Goal: Find contact information: Obtain details needed to contact an individual or organization

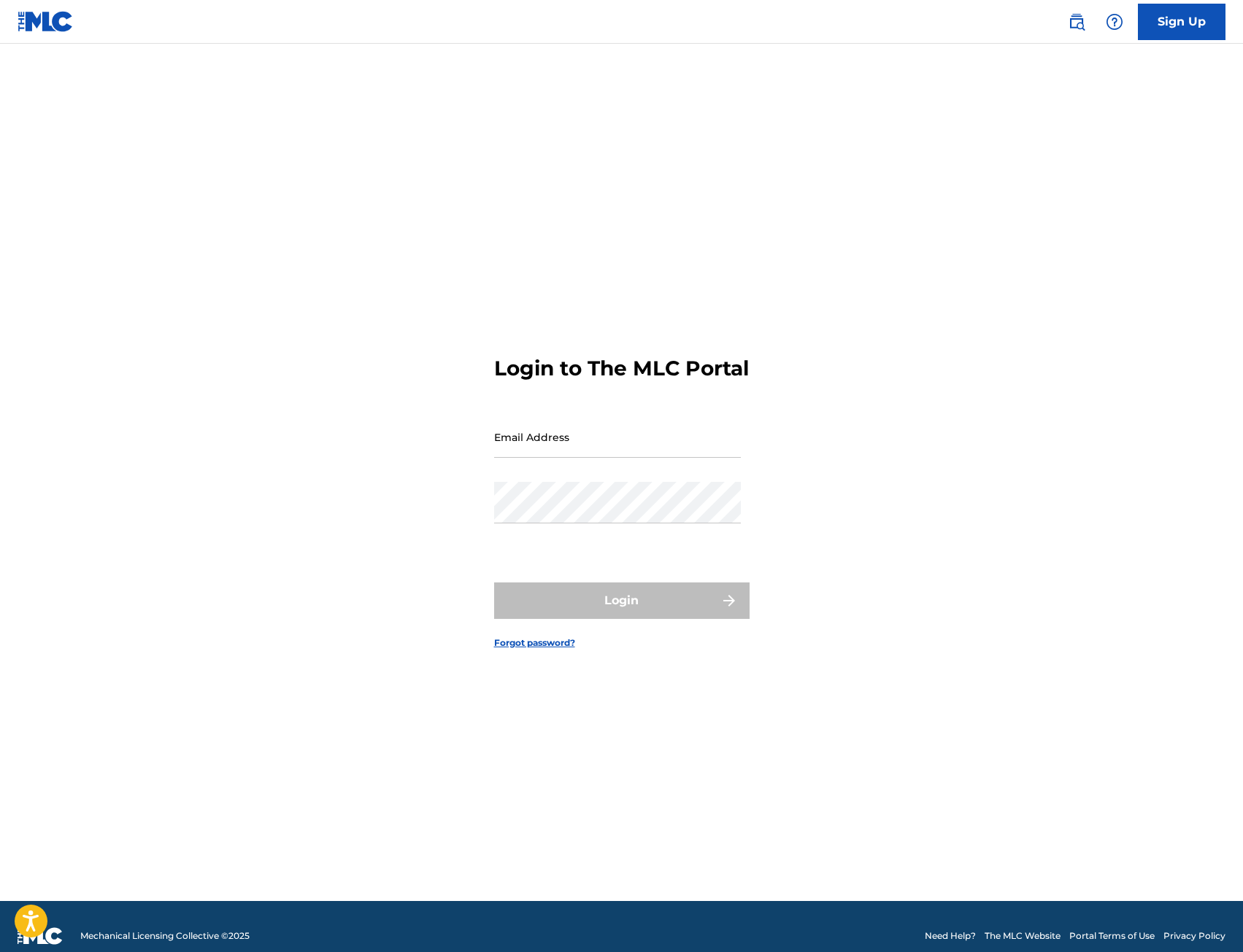
type input "[EMAIL_ADDRESS][DOMAIN_NAME]"
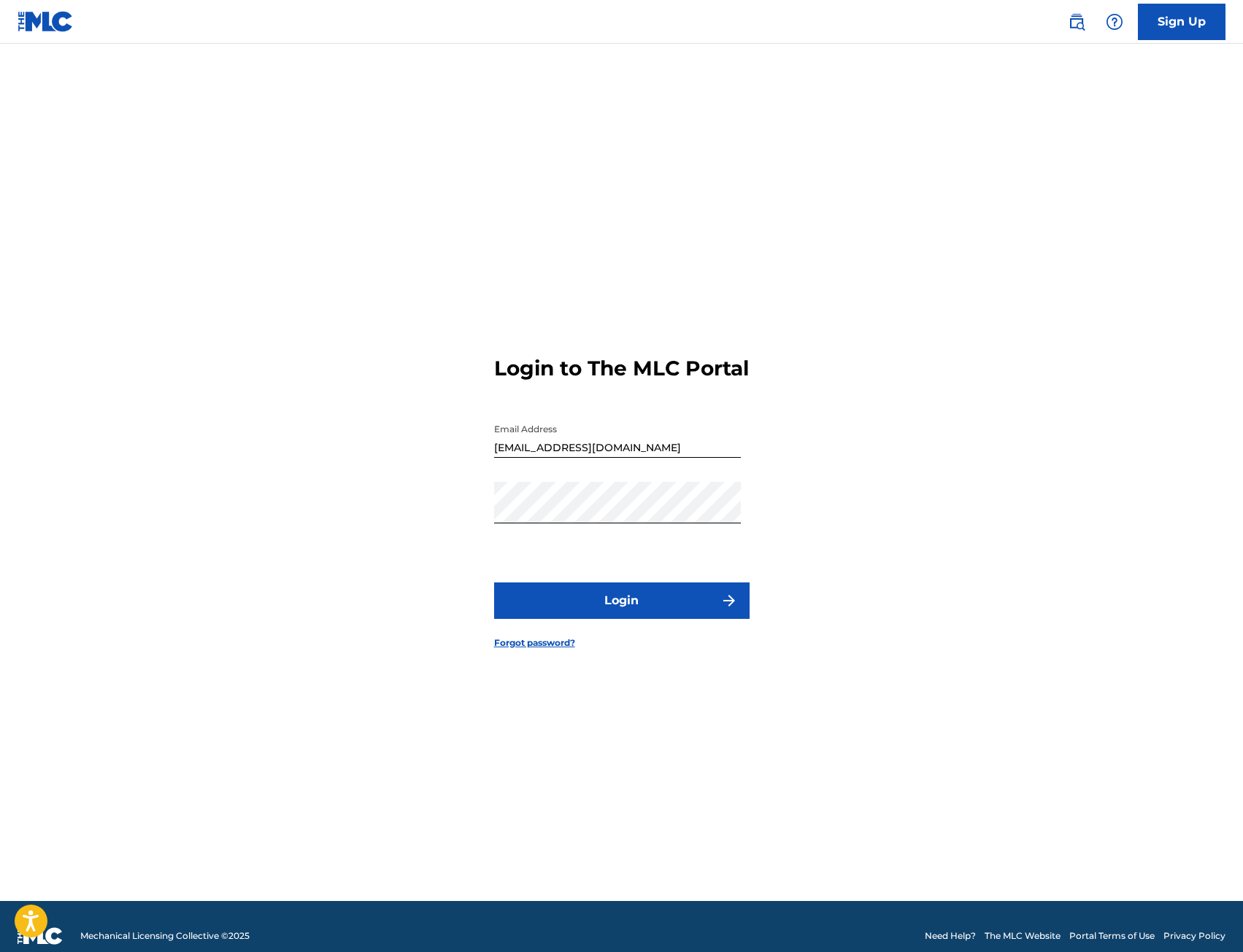
click at [585, 612] on button "Login" at bounding box center [622, 601] width 256 height 37
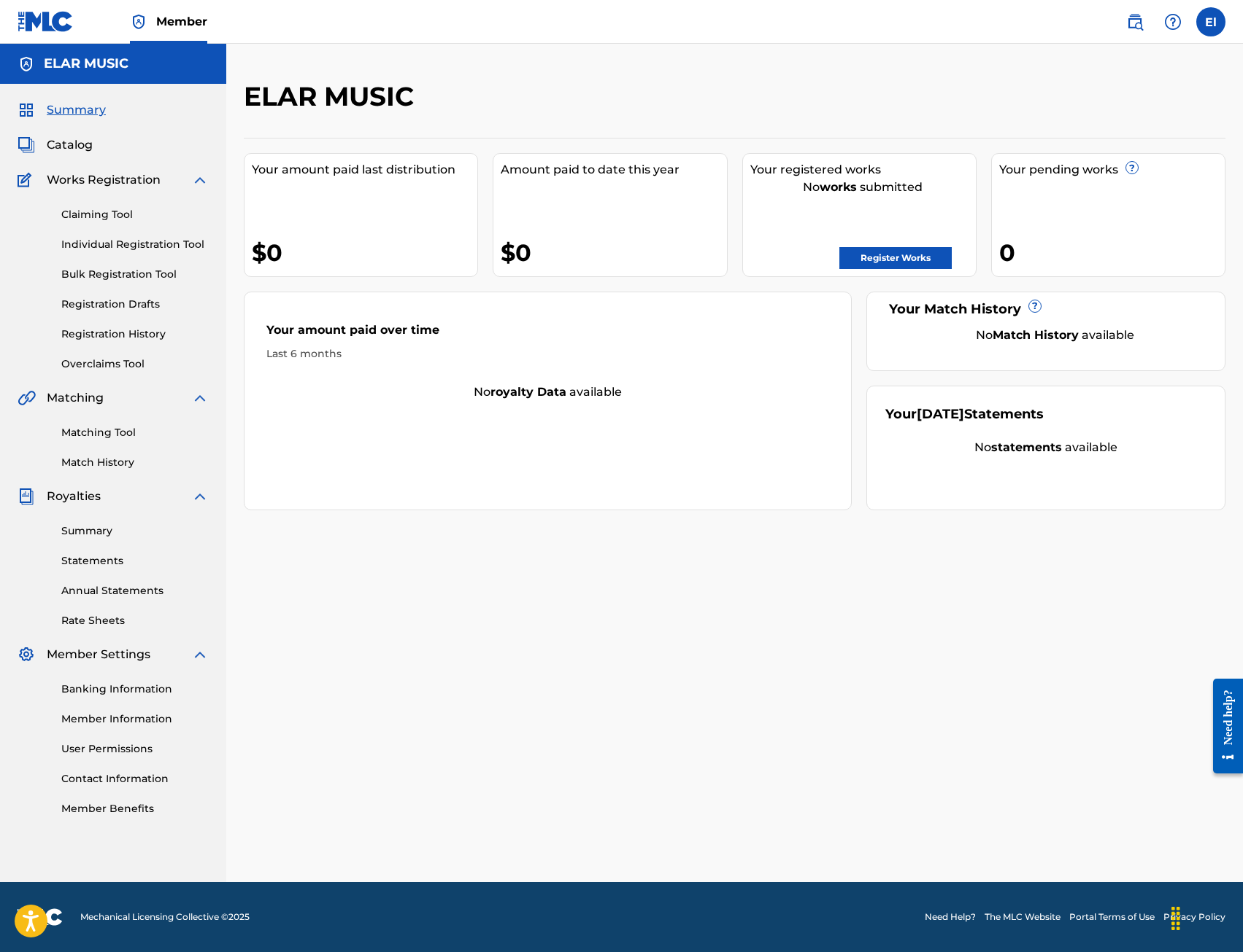
click at [1136, 23] on img at bounding box center [1135, 22] width 18 height 18
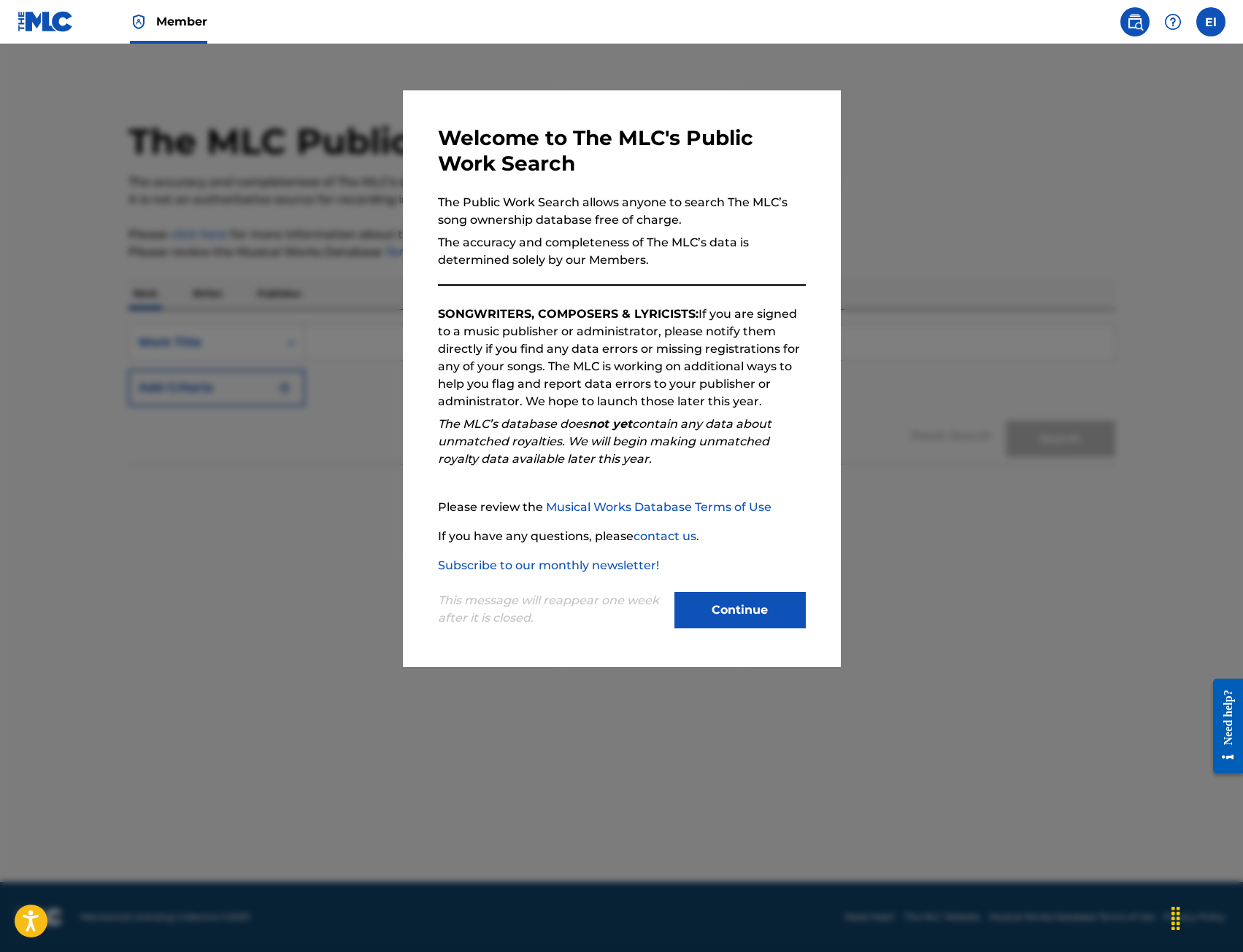
click at [723, 597] on button "Continue" at bounding box center [740, 610] width 132 height 37
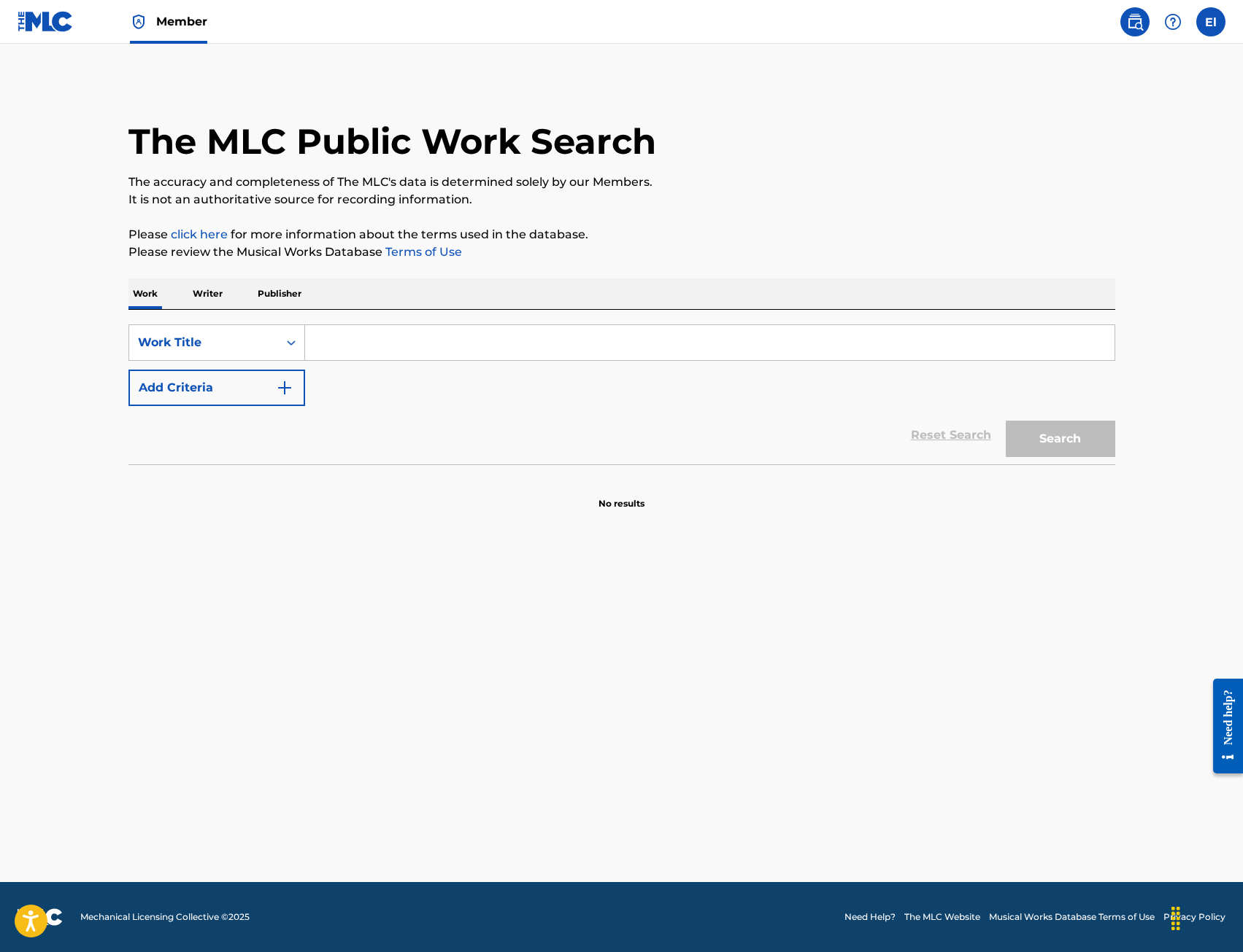
click at [332, 340] on input "Search Form" at bounding box center [709, 342] width 810 height 35
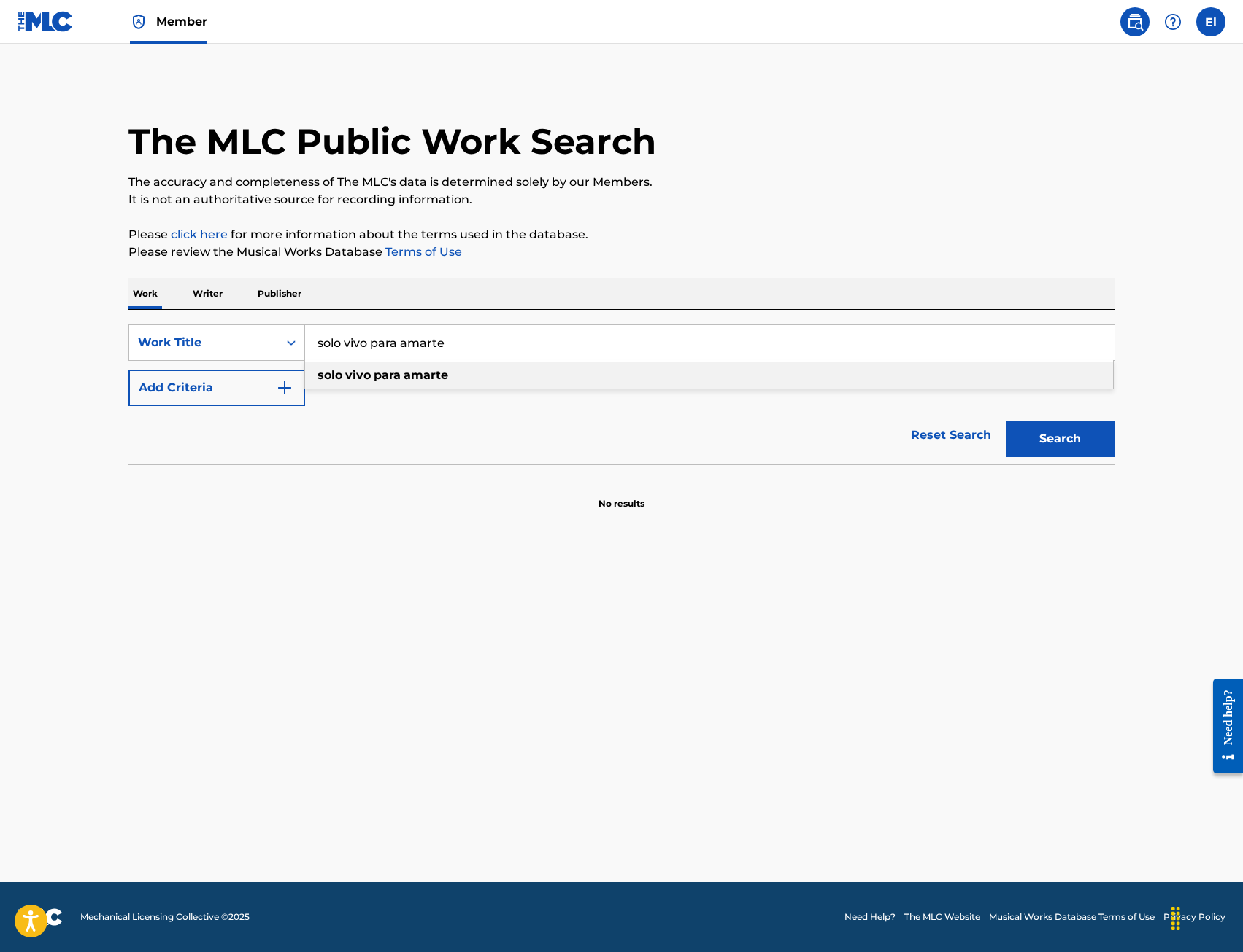
type input "solo vivo para amarte"
click at [349, 372] on strong "vivo" at bounding box center [358, 375] width 26 height 14
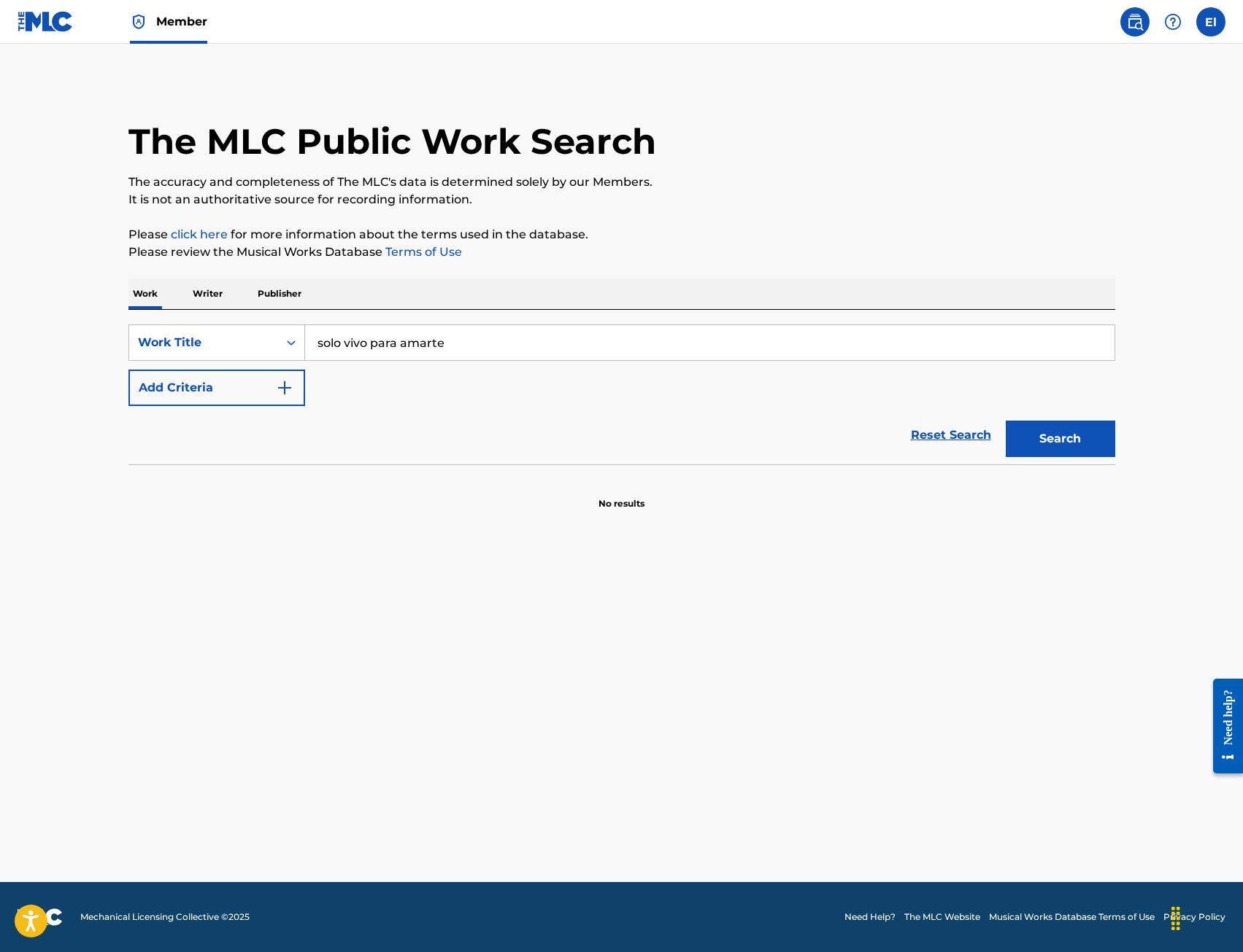
click at [1060, 440] on button "Search" at bounding box center [1060, 439] width 110 height 37
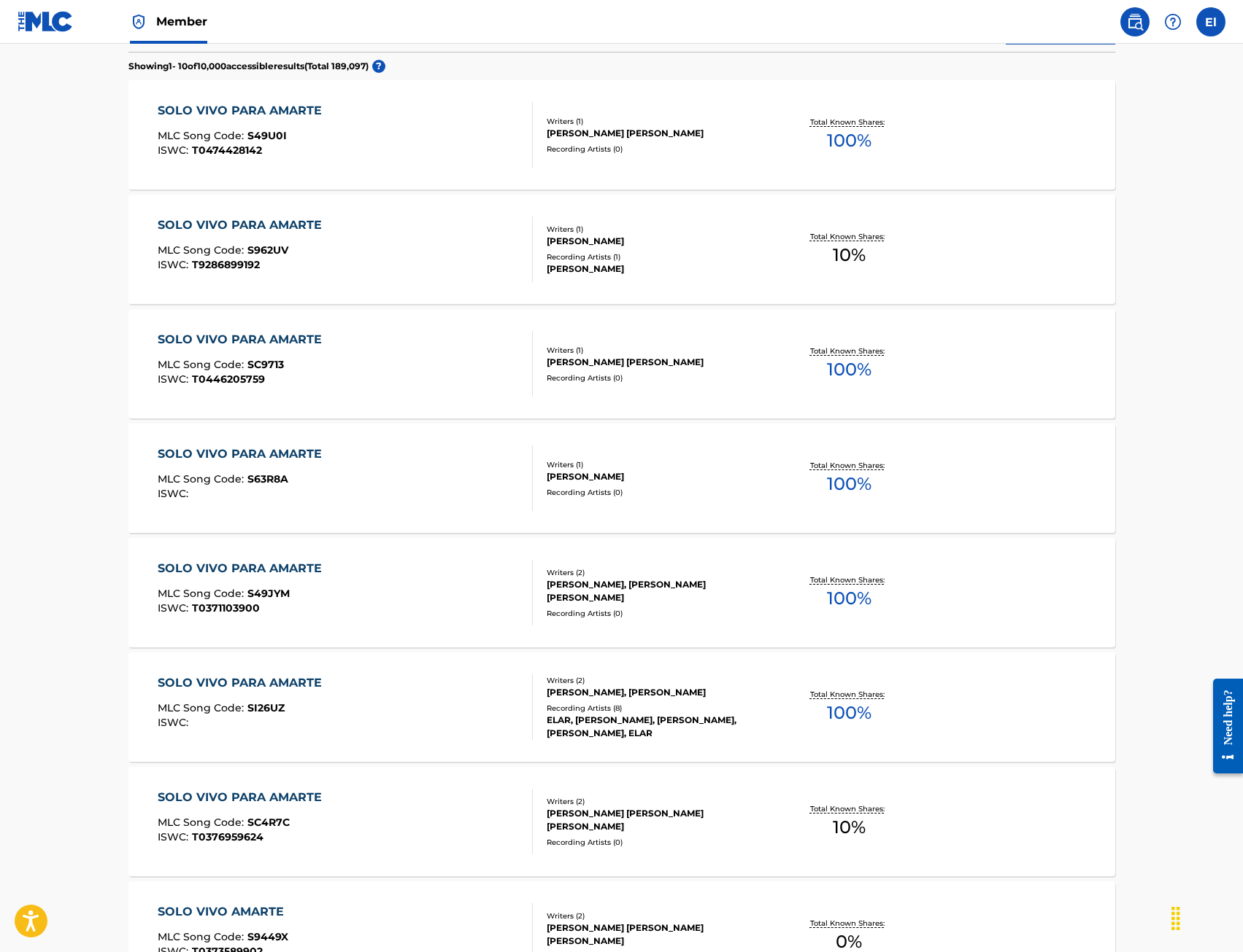
scroll to position [438, 0]
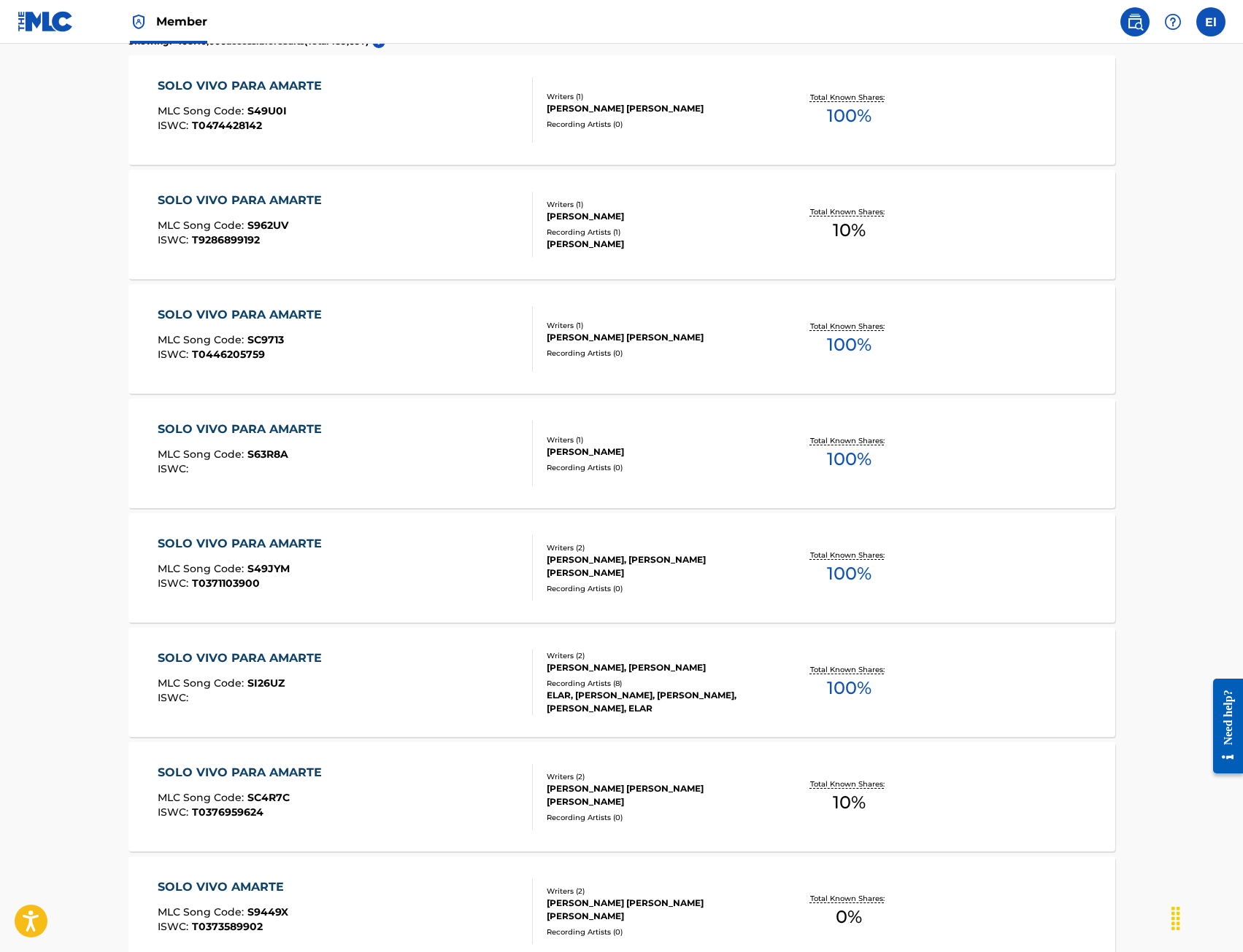
click at [598, 672] on div "[PERSON_NAME], [PERSON_NAME]" at bounding box center [656, 668] width 221 height 13
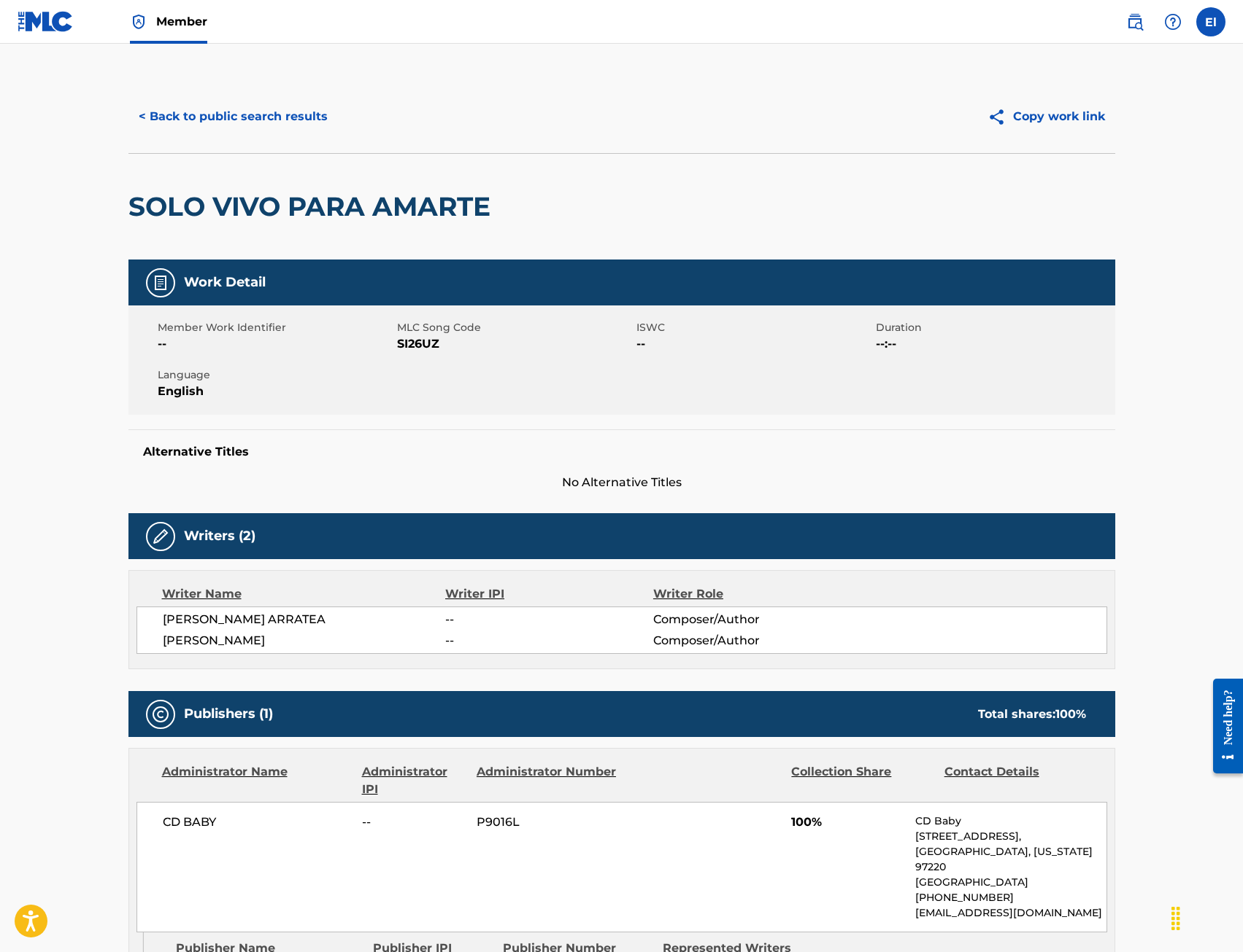
scroll to position [219, 0]
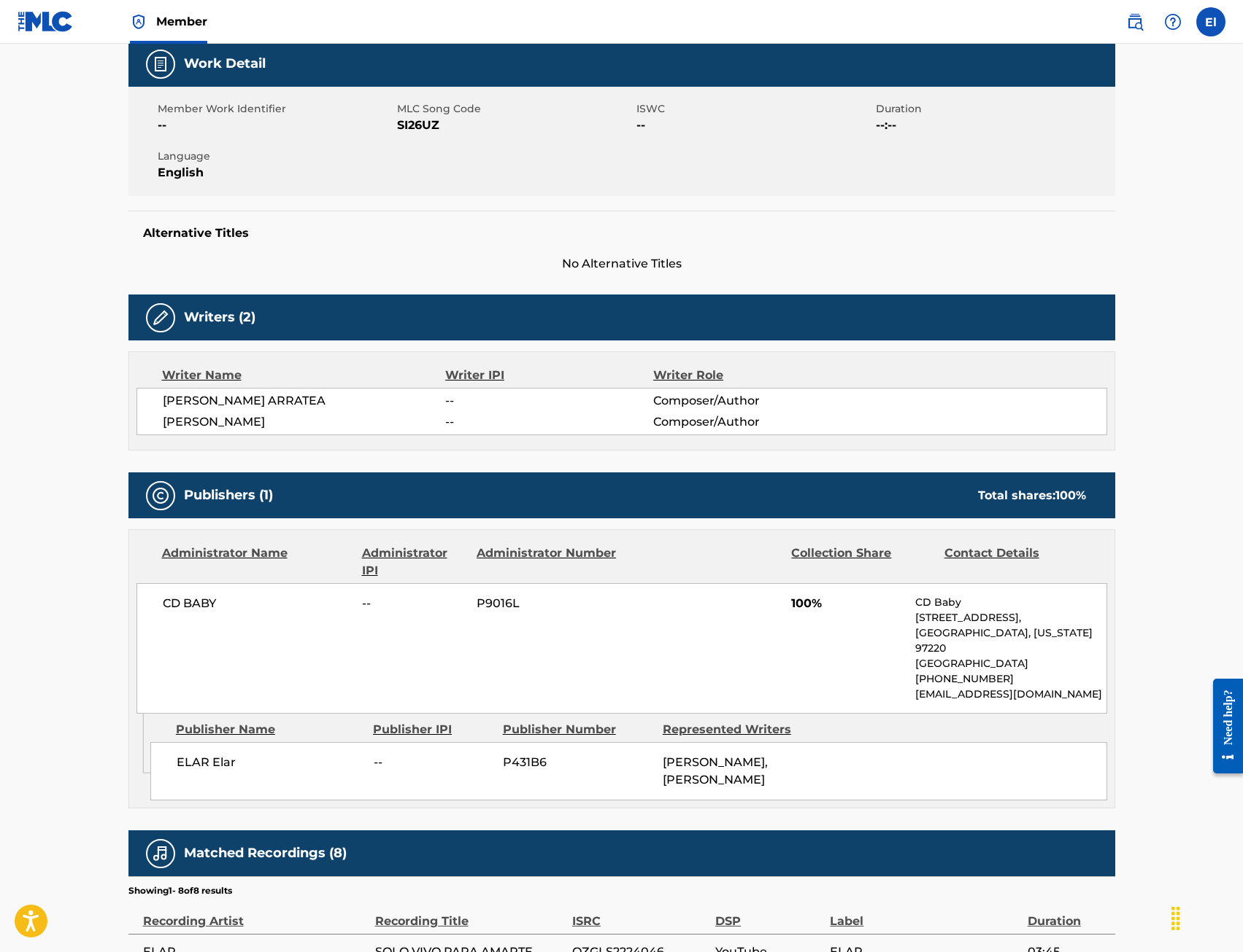
click at [918, 626] on p "[STREET_ADDRESS]," at bounding box center [1009, 618] width 191 height 15
drag, startPoint x: 913, startPoint y: 606, endPoint x: 1053, endPoint y: 695, distance: 165.9
click at [1053, 695] on div "CD BABY -- P9016L 100% CD Baby [STREET_ADDRESS][US_STATE] [PHONE_NUMBER] [EMAIL…" at bounding box center [622, 649] width 970 height 131
click at [949, 682] on p "[PHONE_NUMBER]" at bounding box center [1009, 679] width 191 height 15
click at [864, 689] on div "CD BABY -- P9016L 100% CD Baby [STREET_ADDRESS][US_STATE] [PHONE_NUMBER] [EMAIL…" at bounding box center [622, 649] width 970 height 131
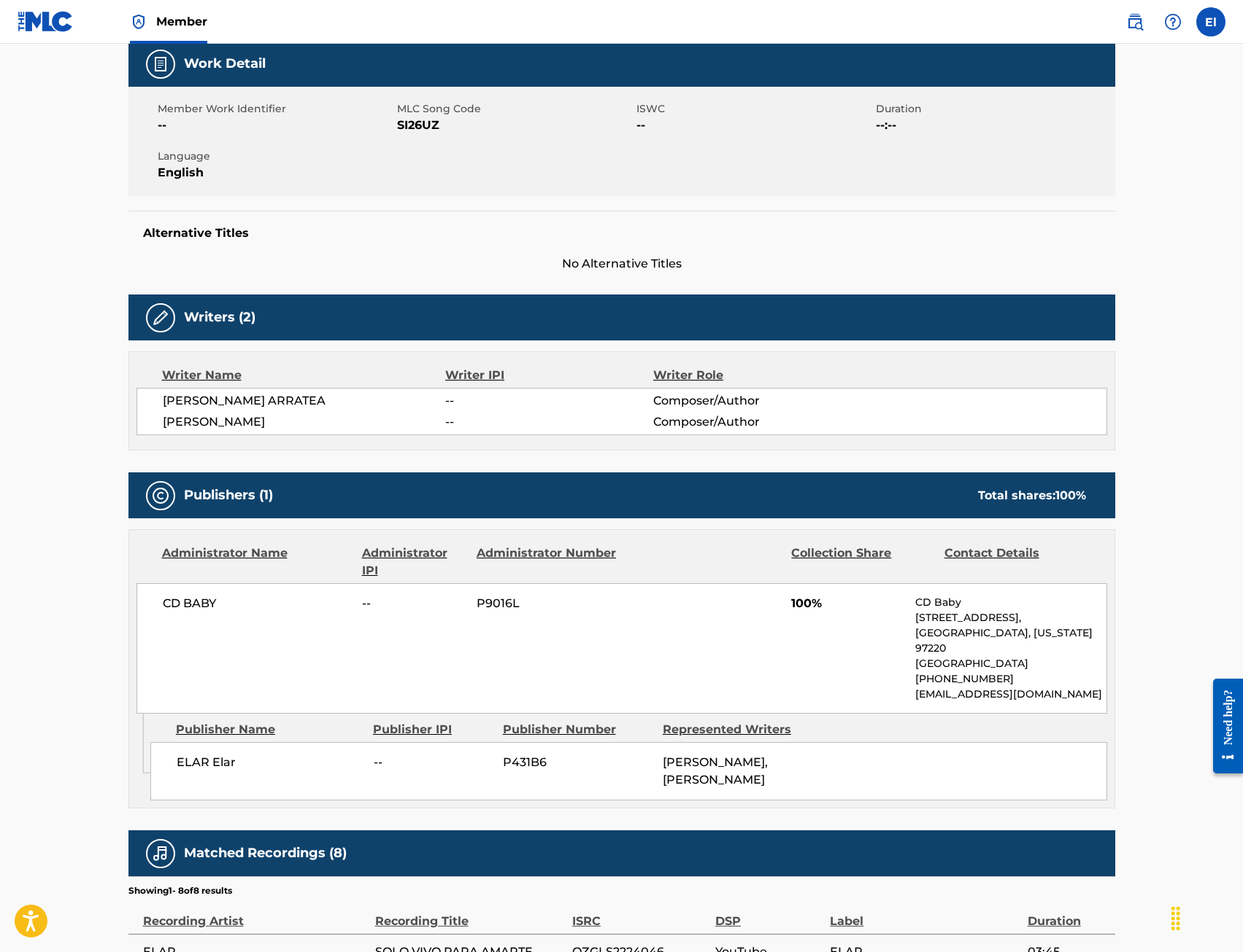
click at [983, 668] on p "[GEOGRAPHIC_DATA]" at bounding box center [1009, 664] width 191 height 15
click at [942, 626] on p "[STREET_ADDRESS]," at bounding box center [1009, 618] width 191 height 15
click at [961, 626] on p "[STREET_ADDRESS]," at bounding box center [1009, 618] width 191 height 15
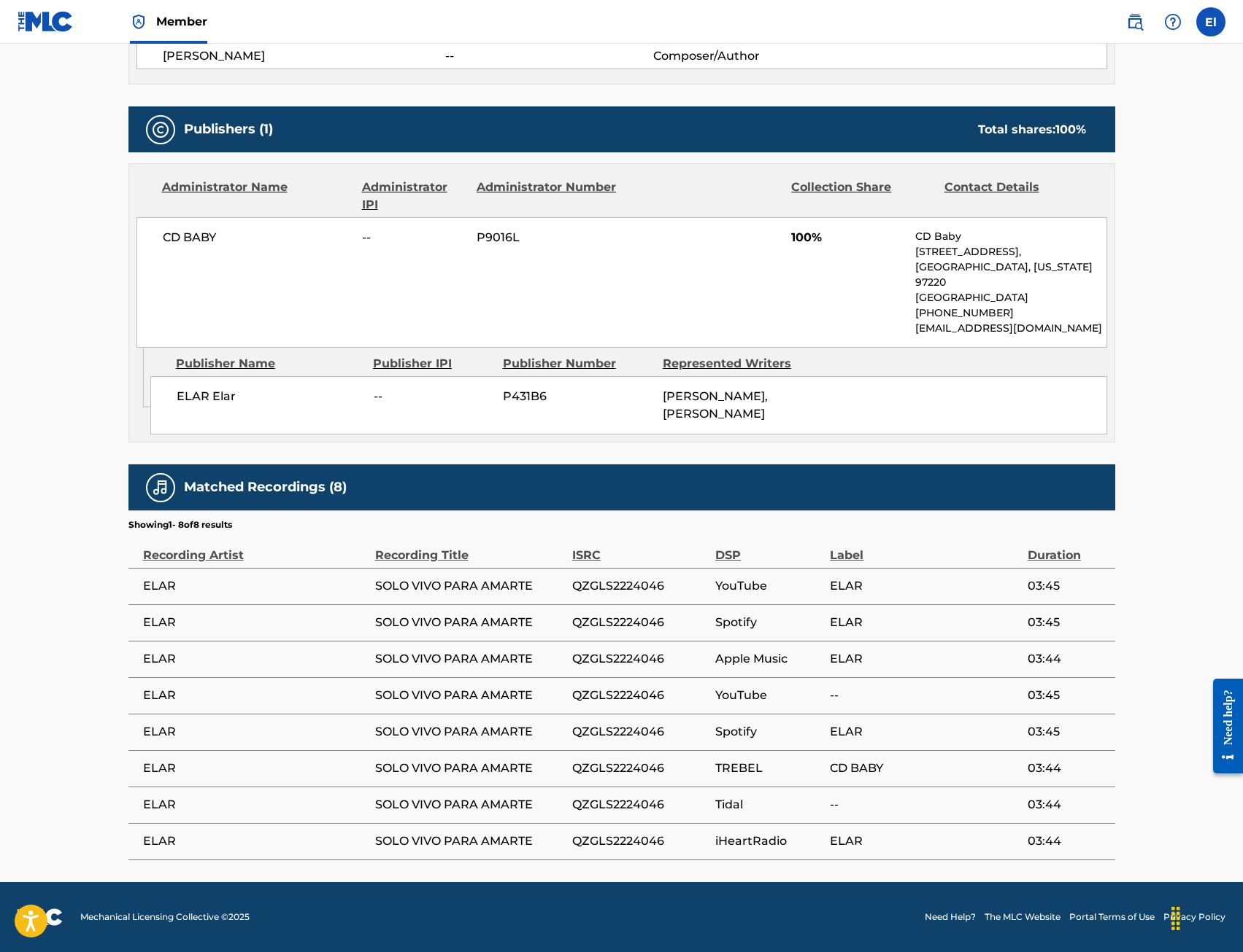
scroll to position [603, 0]
